Goal: Transaction & Acquisition: Purchase product/service

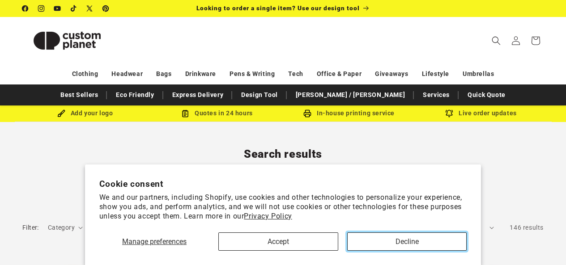
click at [414, 241] on button "Decline" at bounding box center [406, 242] width 119 height 18
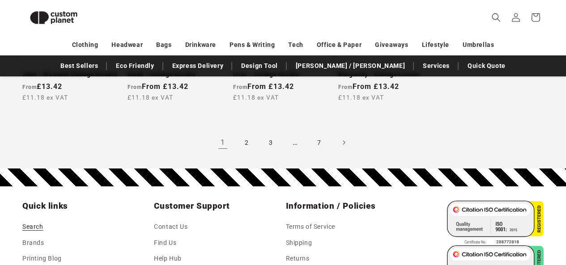
scroll to position [914, 0]
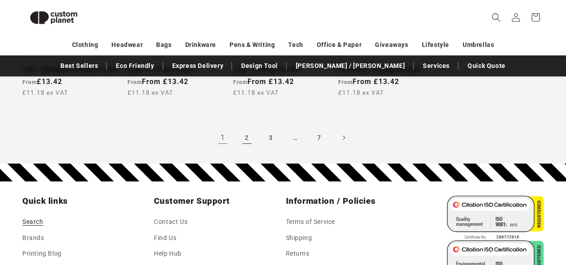
click at [248, 138] on link "2" at bounding box center [247, 138] width 20 height 20
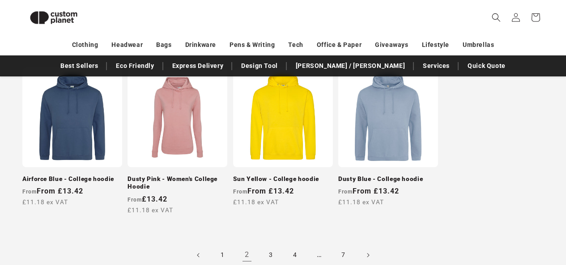
scroll to position [787, 0]
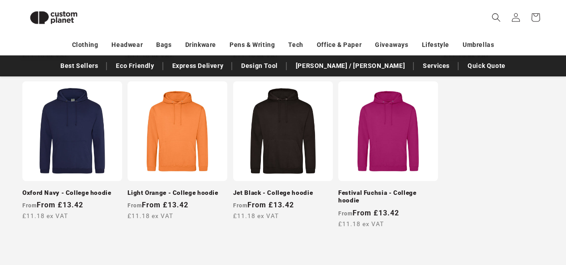
scroll to position [823, 0]
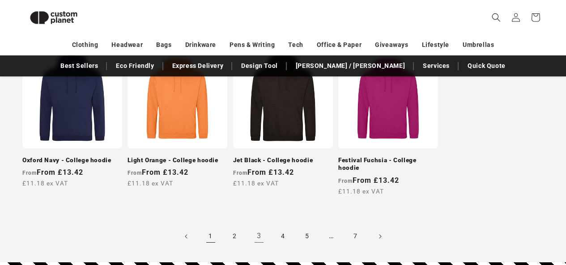
click at [209, 229] on link "1" at bounding box center [211, 237] width 20 height 20
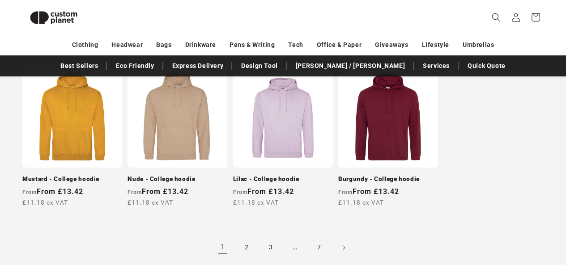
scroll to position [798, 0]
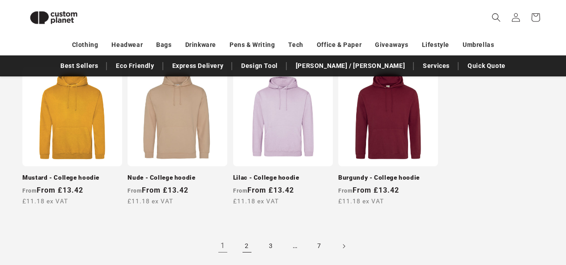
click at [246, 248] on link "2" at bounding box center [247, 247] width 20 height 20
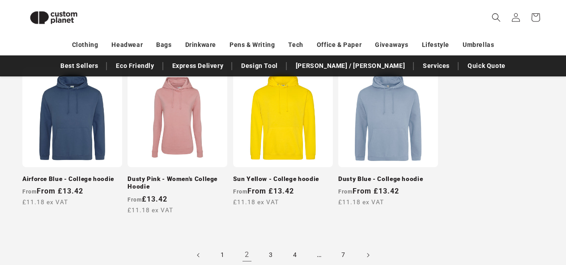
scroll to position [806, 0]
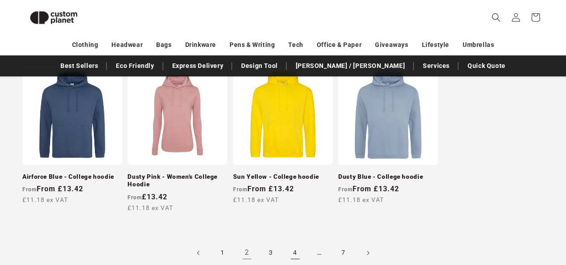
click at [299, 247] on link "4" at bounding box center [295, 253] width 20 height 20
